Goal: Information Seeking & Learning: Learn about a topic

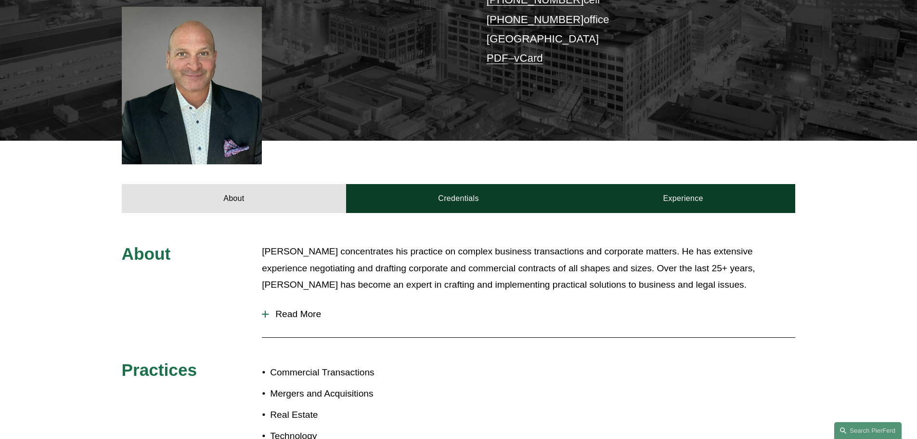
scroll to position [385, 0]
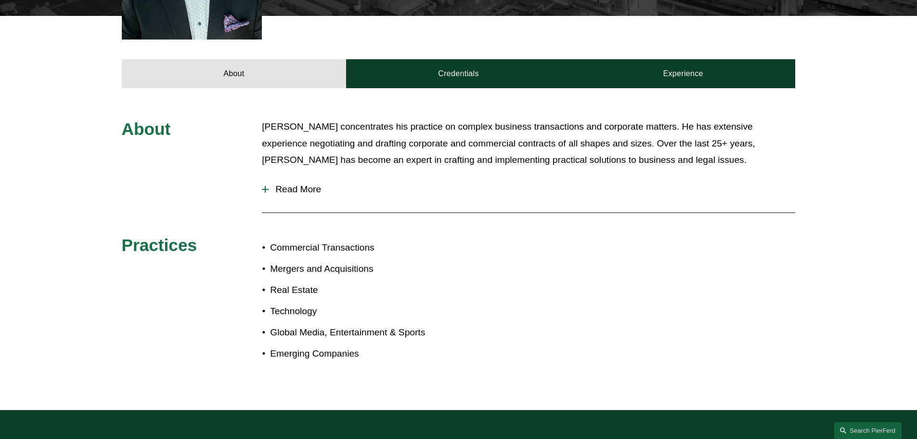
click at [270, 184] on span "Read More" at bounding box center [532, 189] width 527 height 11
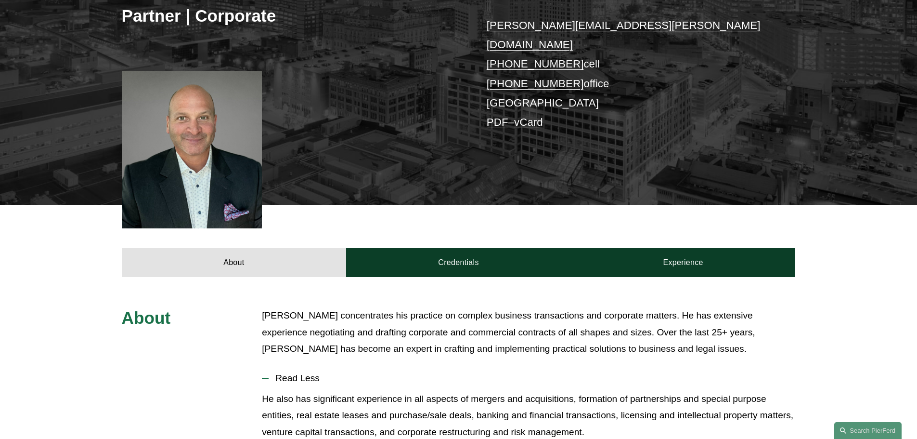
scroll to position [193, 0]
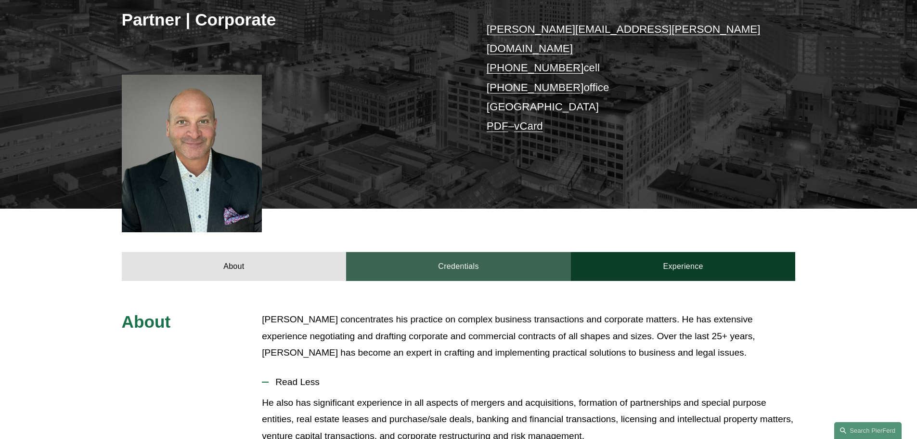
click at [442, 252] on link "Credentials" at bounding box center [458, 266] width 225 height 29
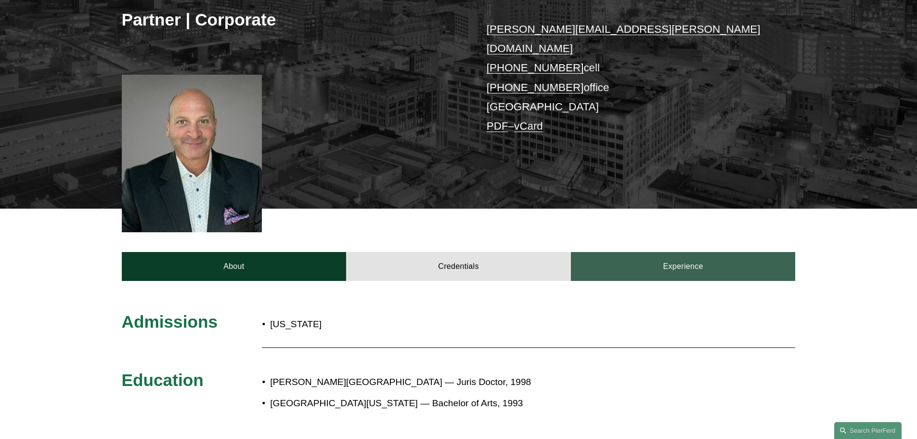
click at [667, 253] on link "Experience" at bounding box center [683, 266] width 225 height 29
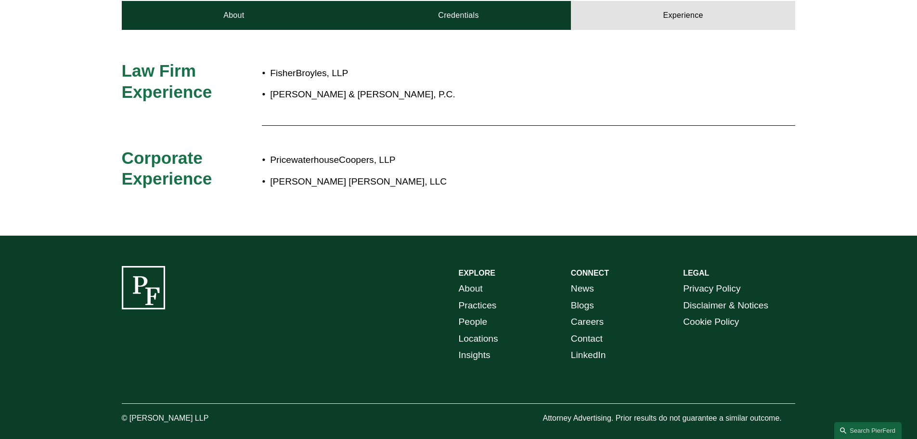
scroll to position [446, 0]
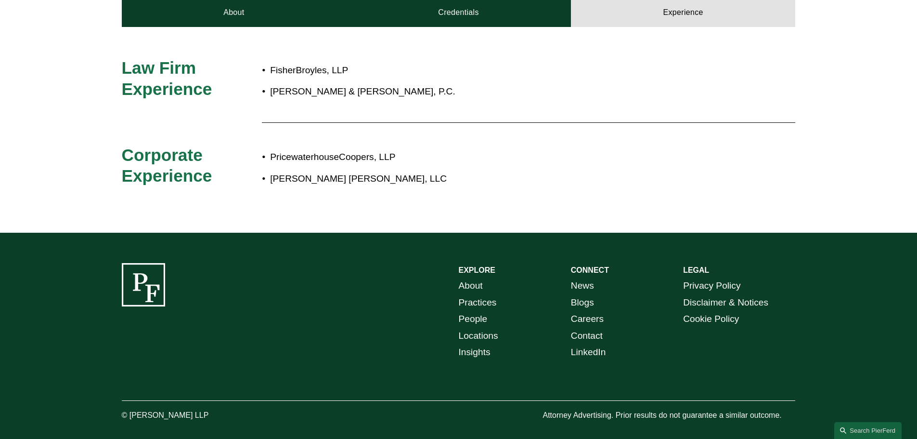
click at [693, 98] on div "FisherBroyles, LLP Strobl & Sharp, P.C." at bounding box center [486, 86] width 449 height 58
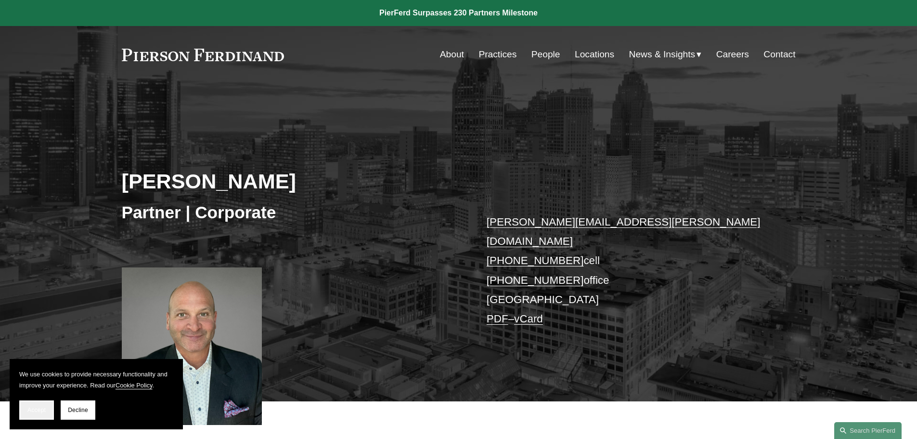
click at [36, 414] on button "Accept" at bounding box center [36, 409] width 35 height 19
